Goal: Communication & Community: Participate in discussion

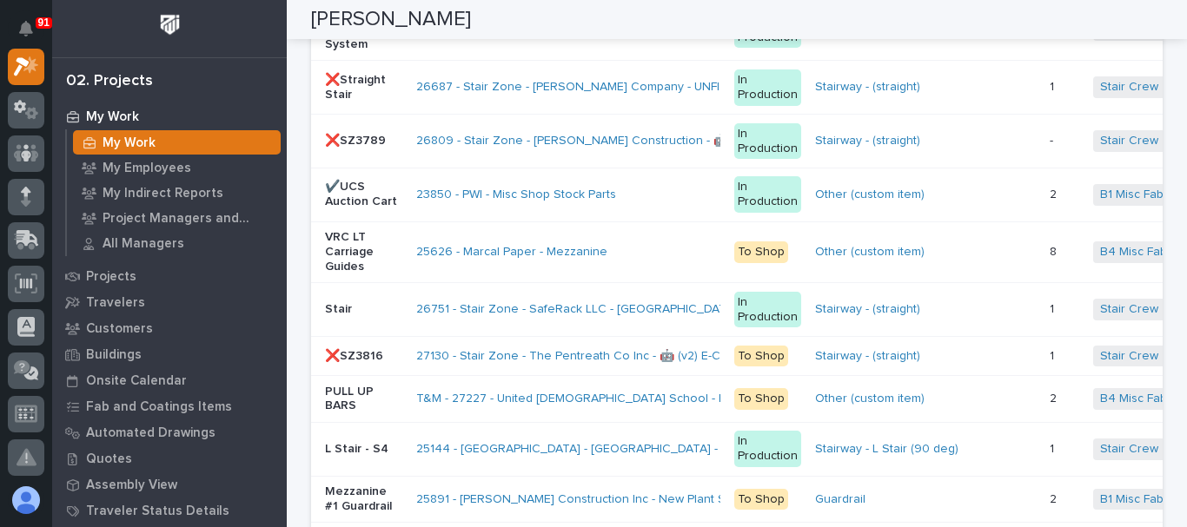
scroll to position [3997, 0]
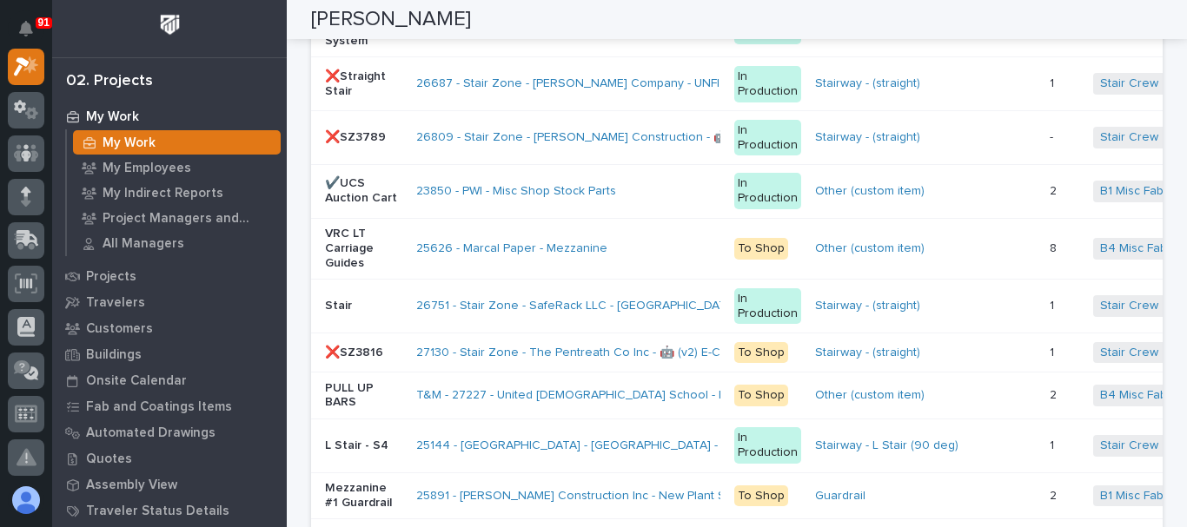
drag, startPoint x: 709, startPoint y: 333, endPoint x: 719, endPoint y: 333, distance: 10.4
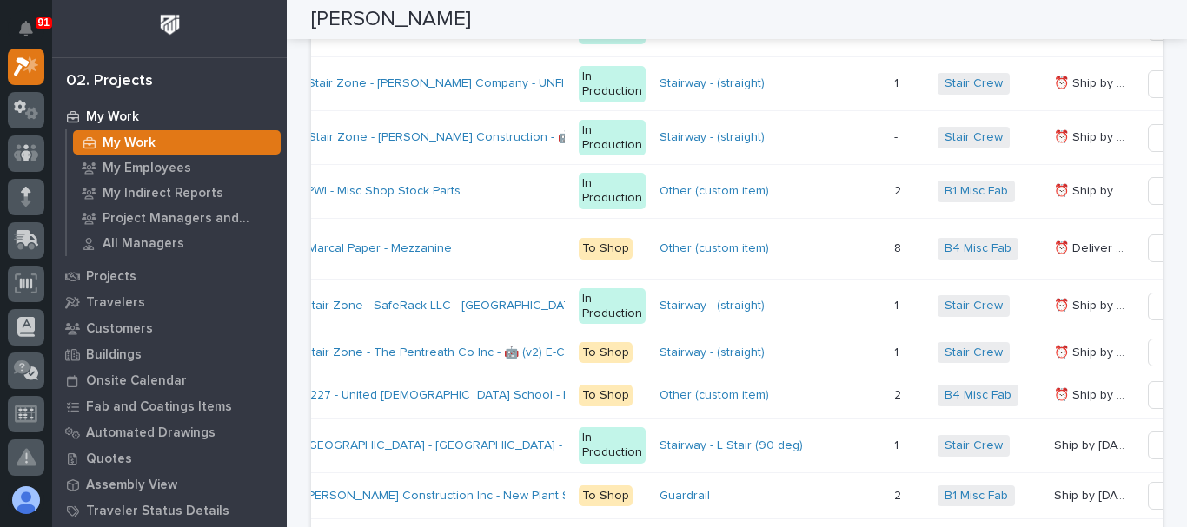
scroll to position [0, 0]
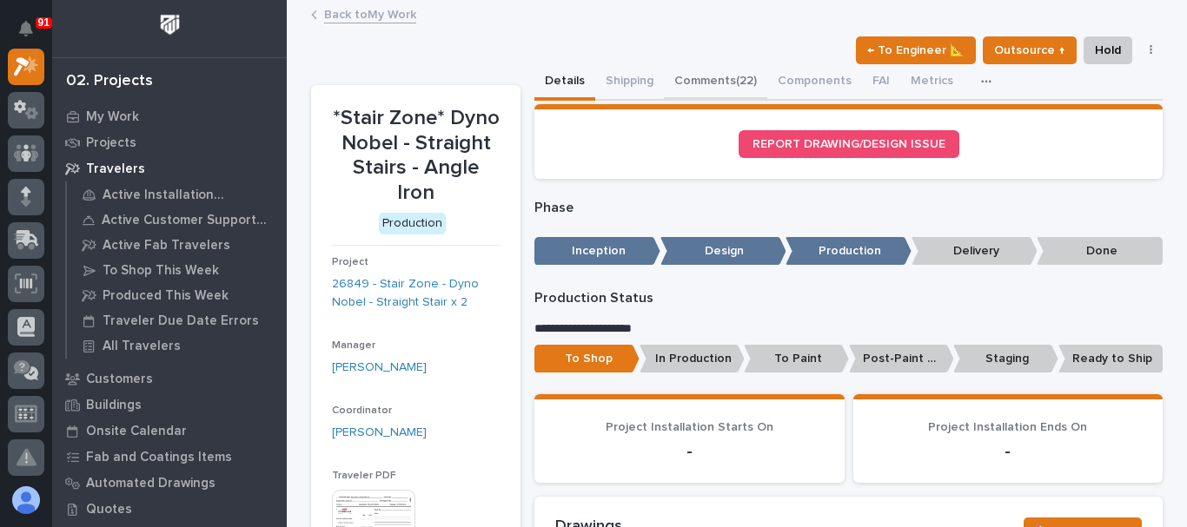
click at [687, 97] on button "Comments (22)" at bounding box center [715, 82] width 103 height 36
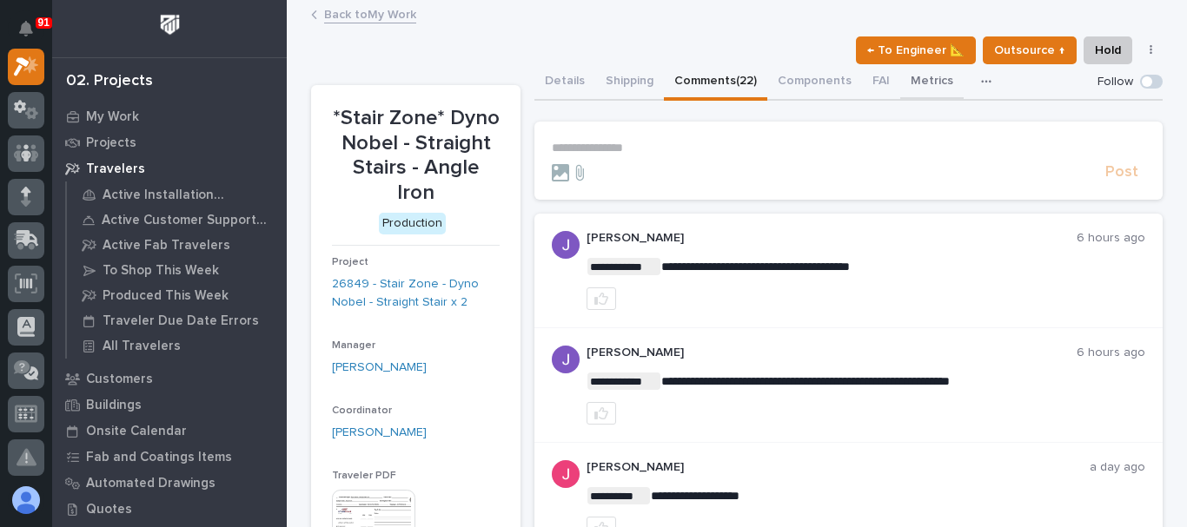
click at [907, 86] on button "Metrics" at bounding box center [931, 82] width 63 height 36
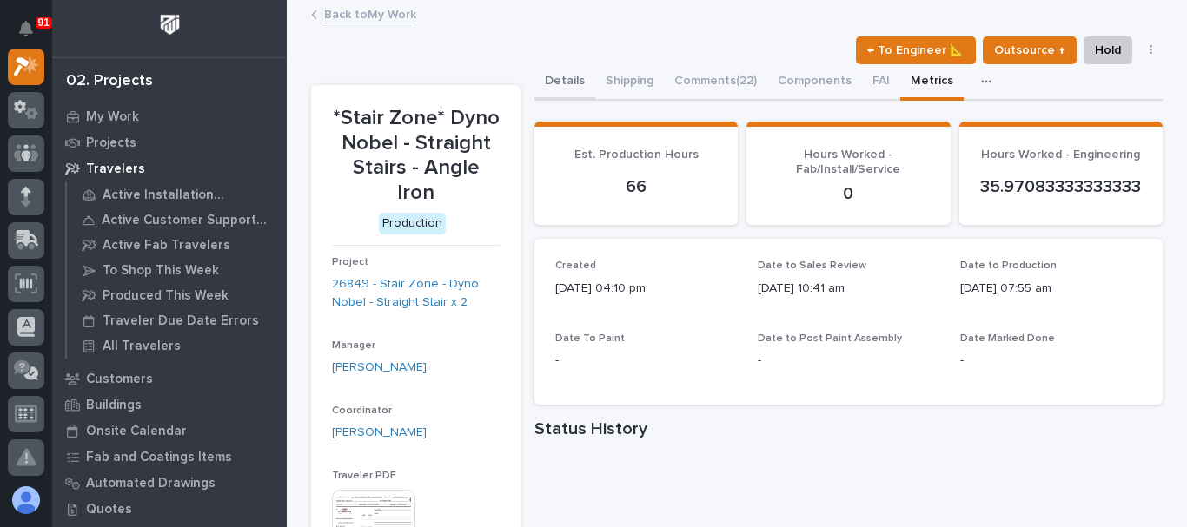
click at [559, 91] on button "Details" at bounding box center [564, 82] width 61 height 36
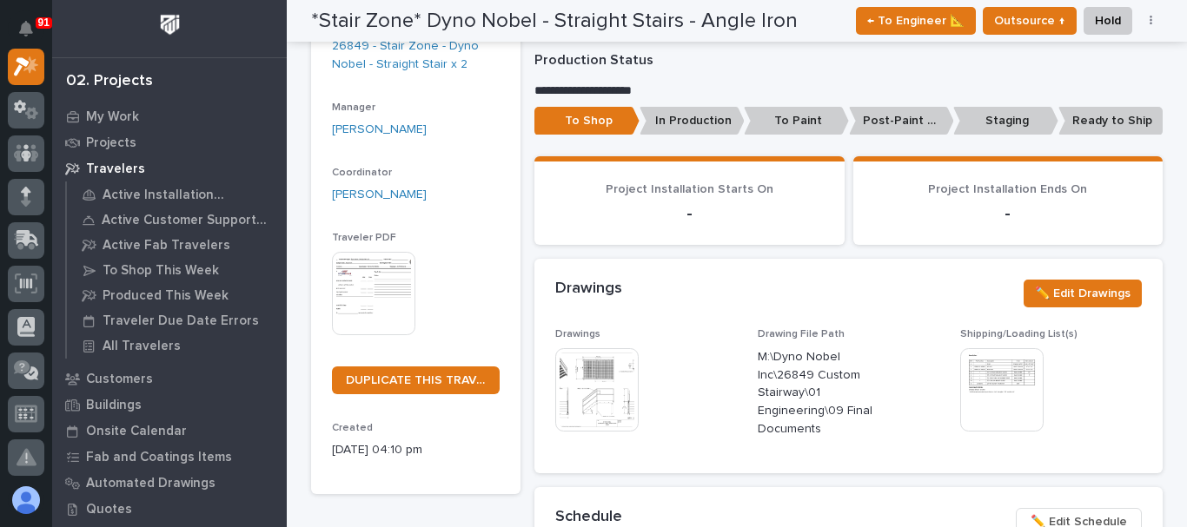
scroll to position [174, 0]
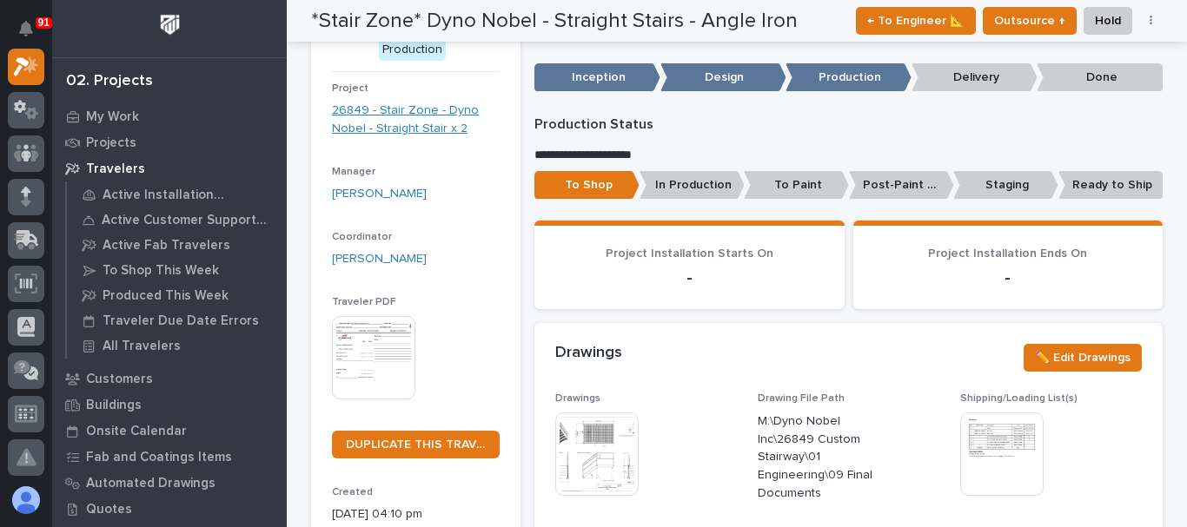
click at [377, 102] on link "26849 - Stair Zone - Dyno Nobel - Straight Stair x 2" at bounding box center [416, 120] width 168 height 36
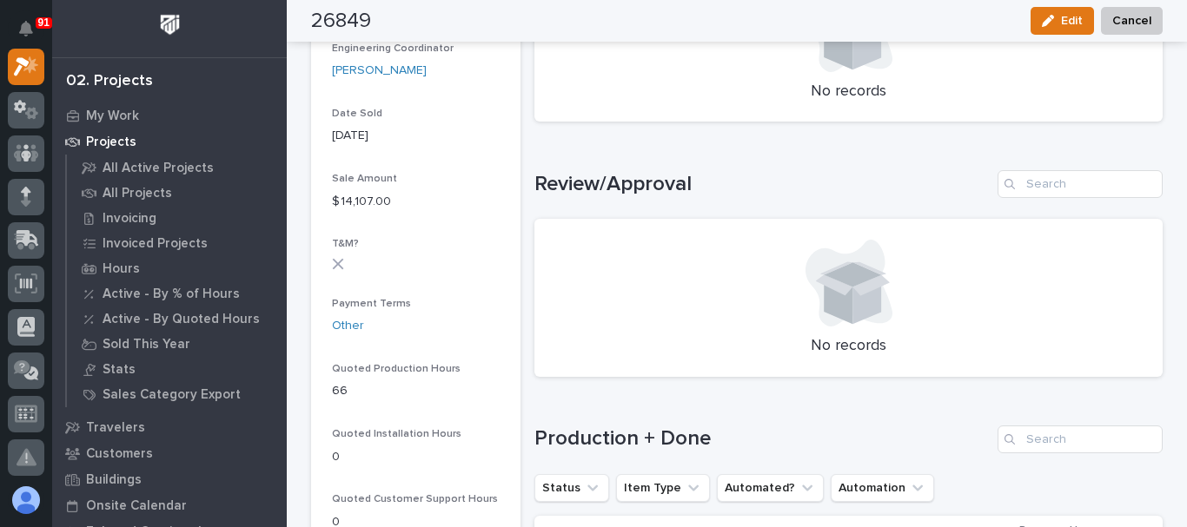
scroll to position [608, 0]
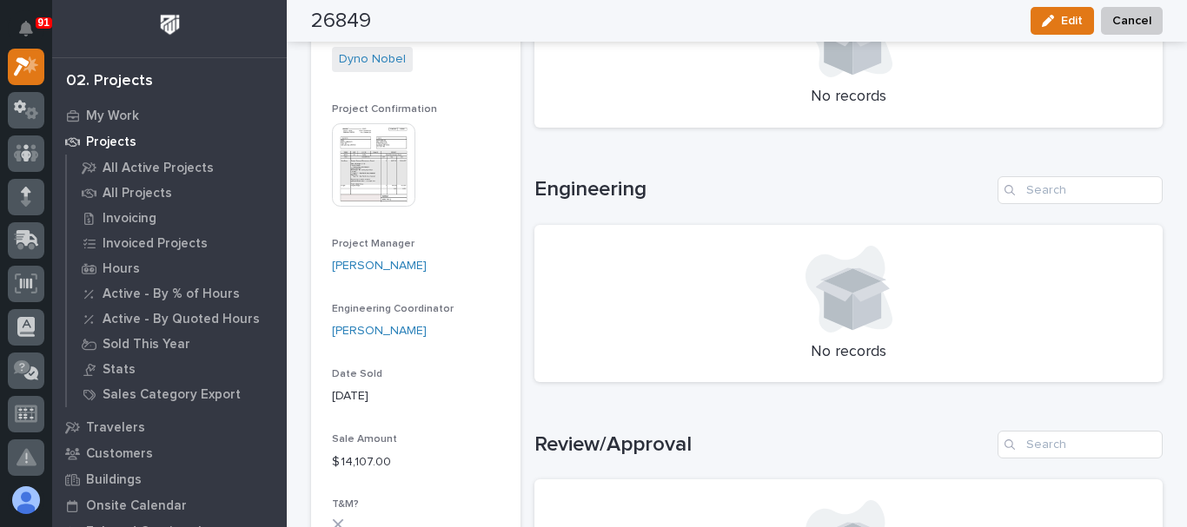
click at [374, 170] on img at bounding box center [373, 164] width 83 height 83
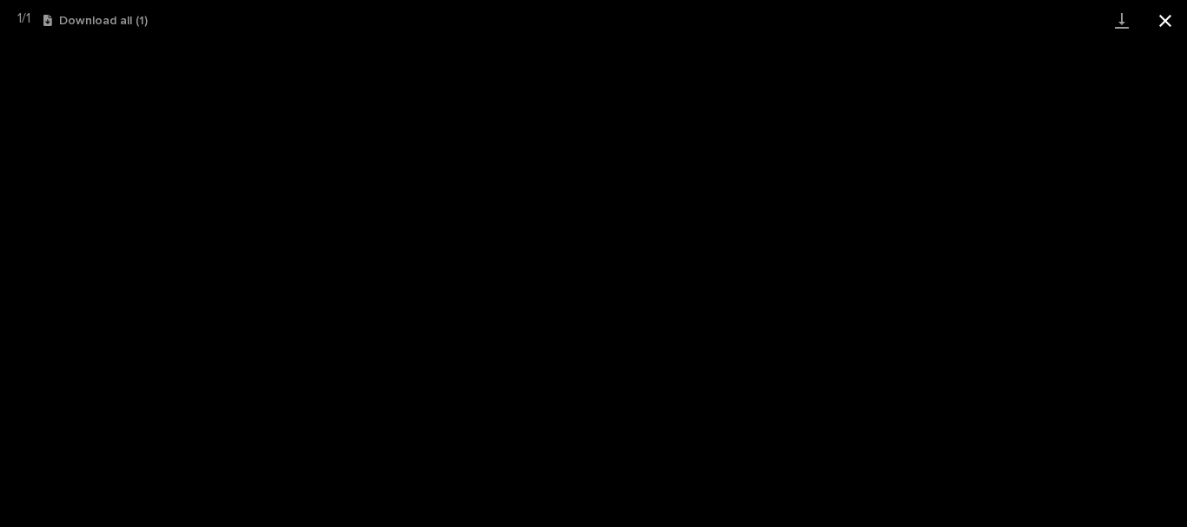
click at [1159, 30] on button "Close gallery" at bounding box center [1164, 20] width 43 height 41
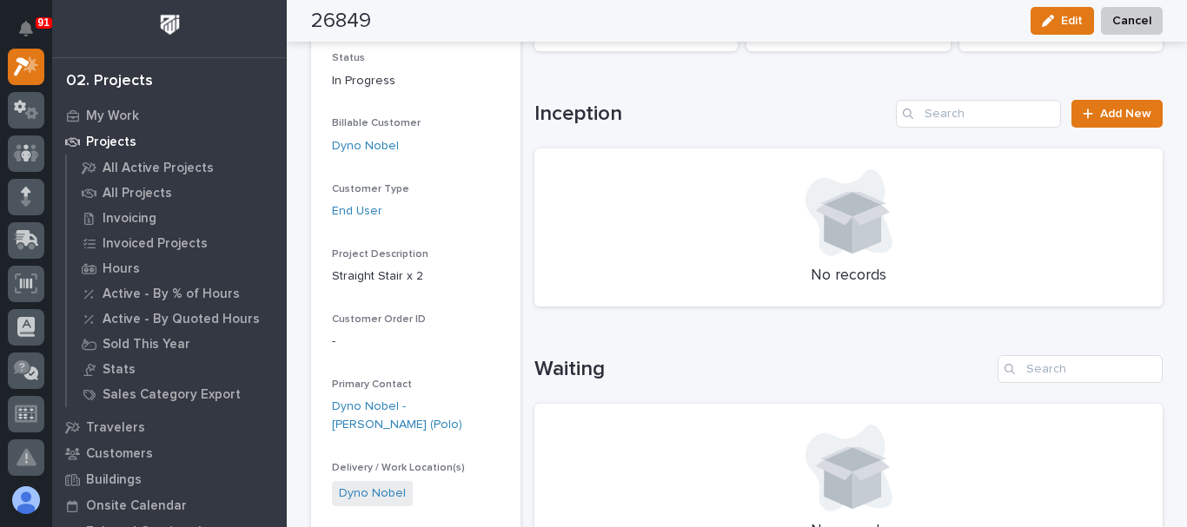
scroll to position [0, 0]
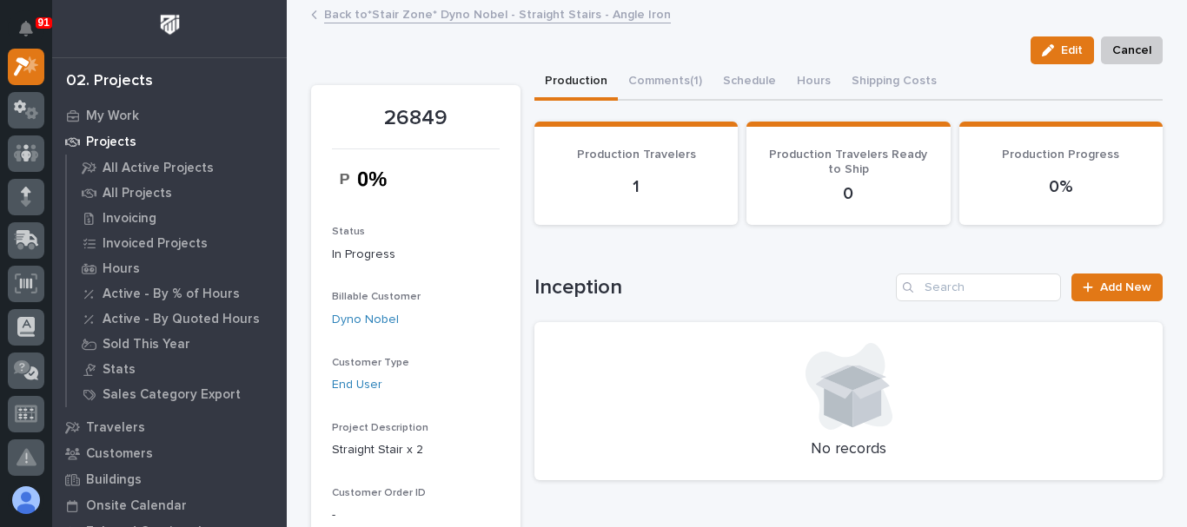
click at [542, 11] on link "Back to *Stair Zone* Dyno Nobel - Straight Stairs - Angle Iron" at bounding box center [497, 13] width 347 height 20
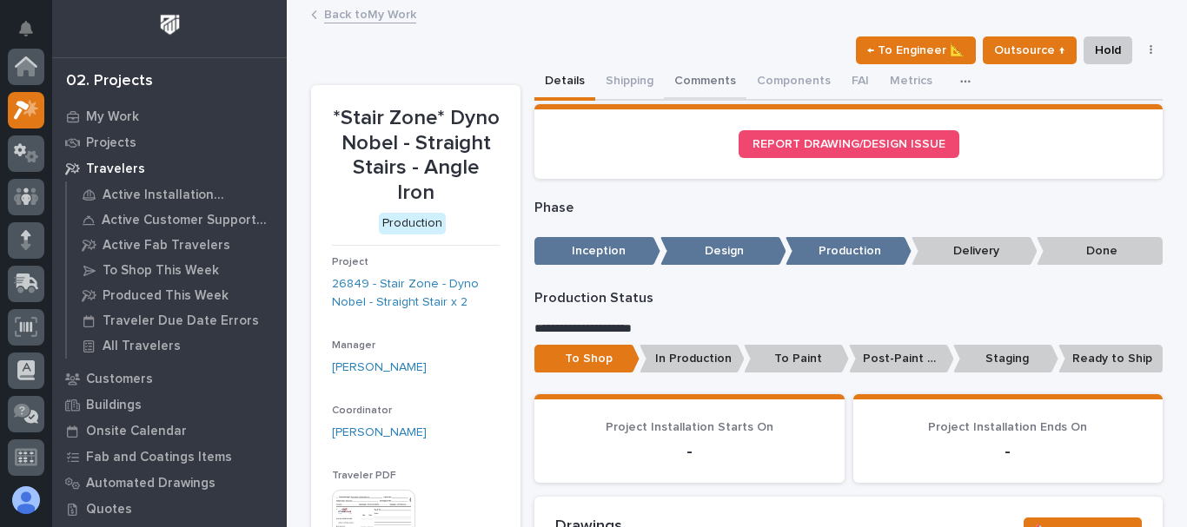
scroll to position [43, 0]
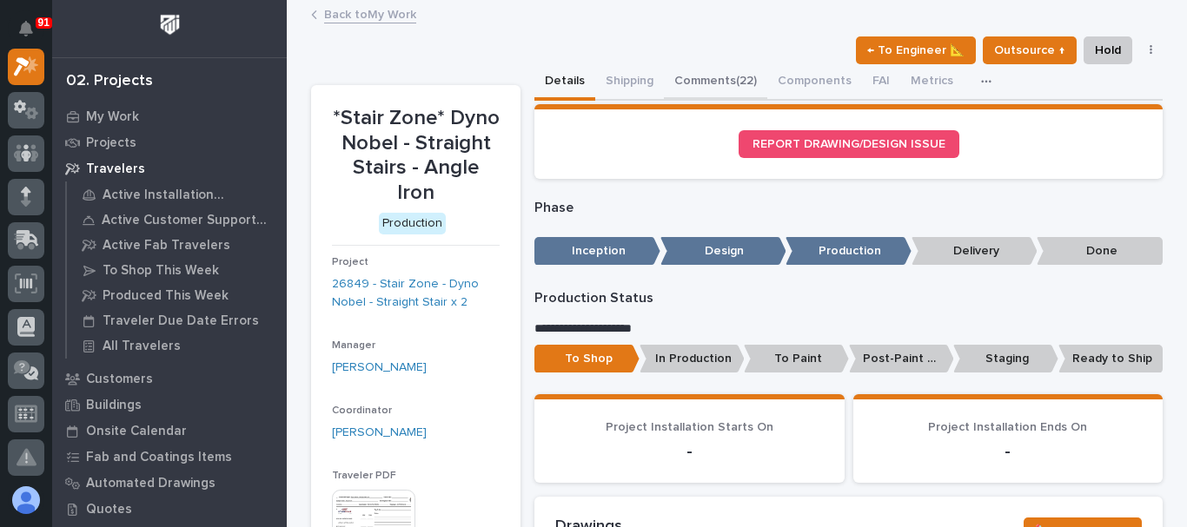
click at [696, 80] on button "Comments (22)" at bounding box center [715, 82] width 103 height 36
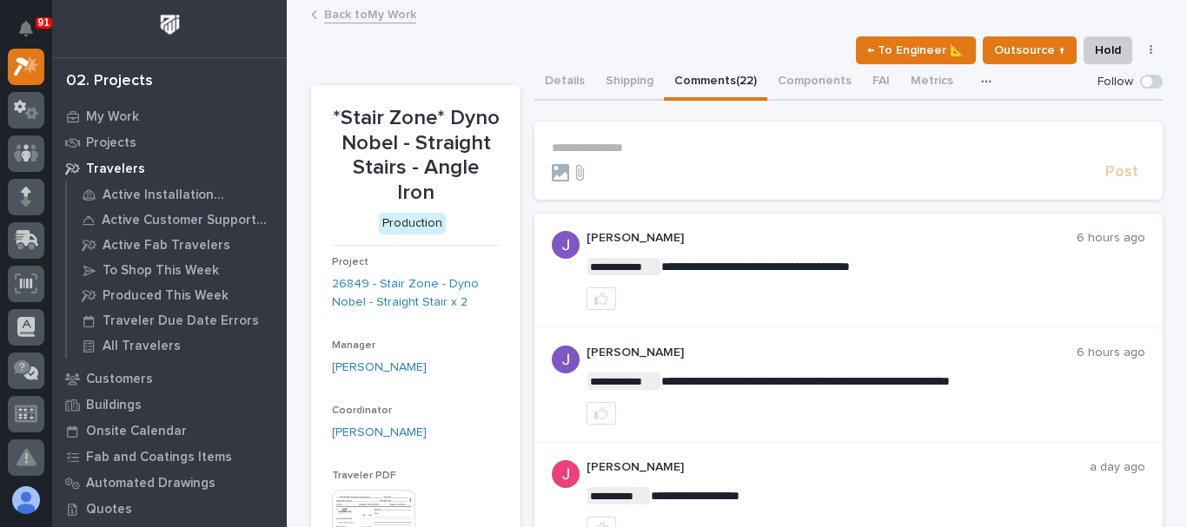
click at [665, 153] on p "**********" at bounding box center [848, 148] width 593 height 15
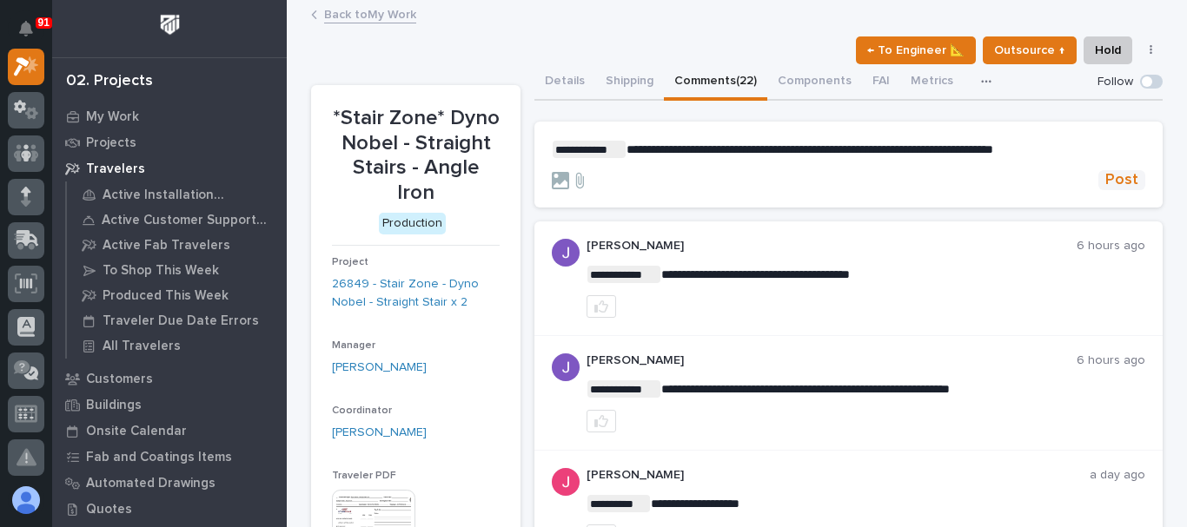
click at [1112, 171] on span "Post" at bounding box center [1121, 180] width 33 height 20
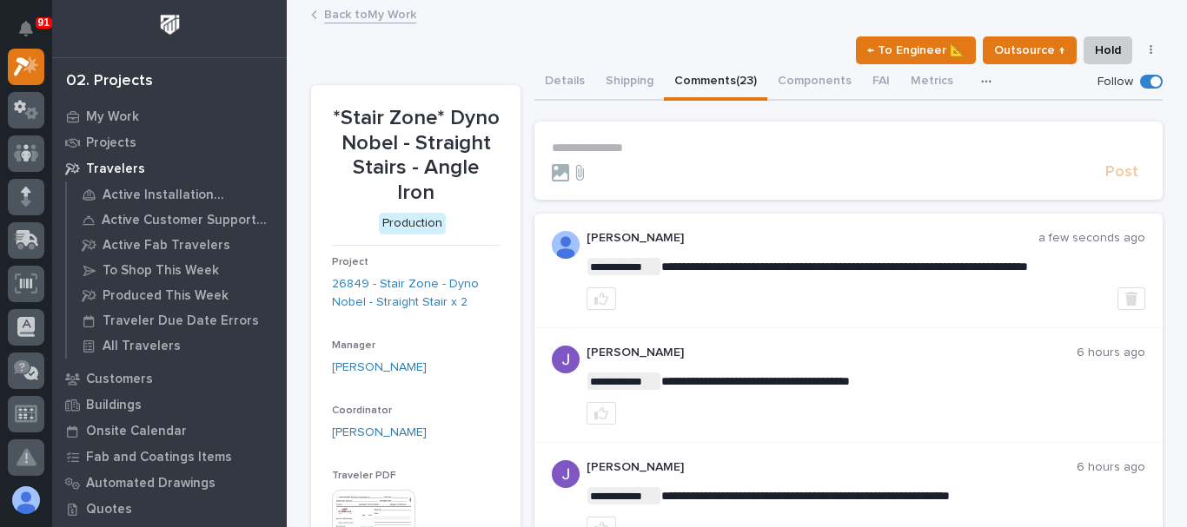
click at [368, 12] on link "Back to My Work" at bounding box center [370, 13] width 92 height 20
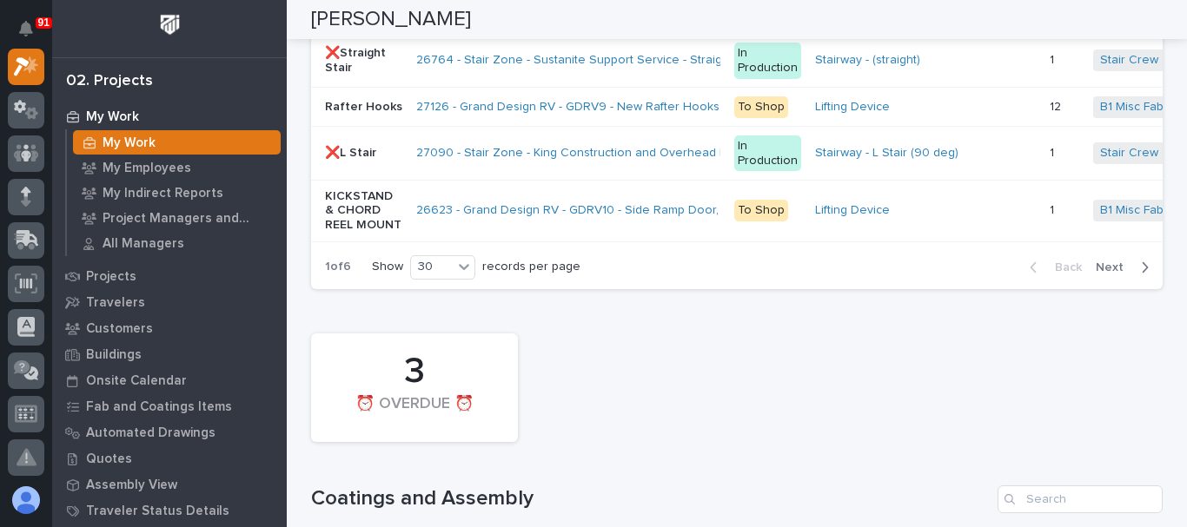
scroll to position [4865, 0]
